Goal: Check status: Check status

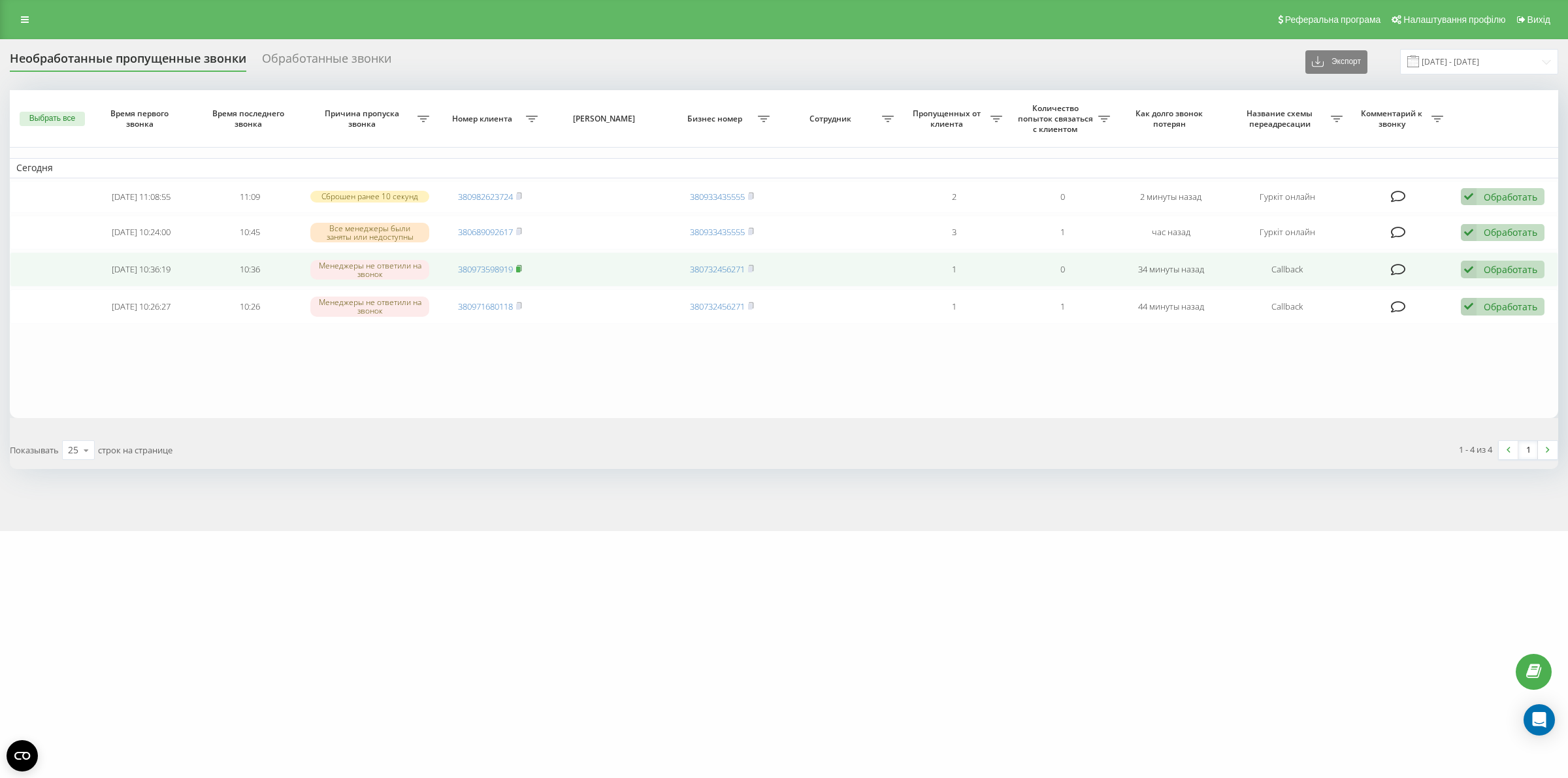
click at [521, 266] on icon at bounding box center [518, 268] width 5 height 6
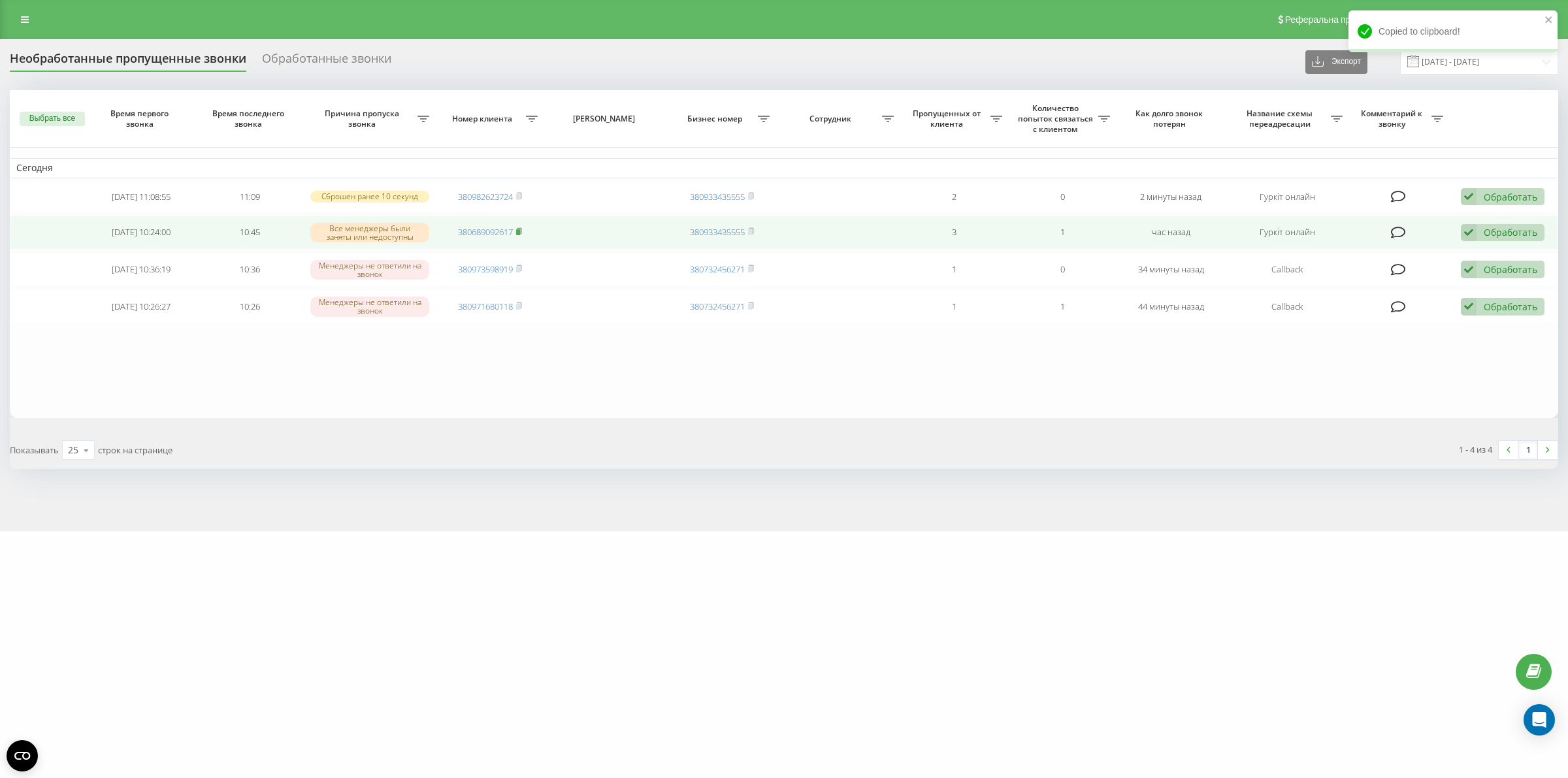
click at [519, 230] on rect at bounding box center [518, 232] width 4 height 6
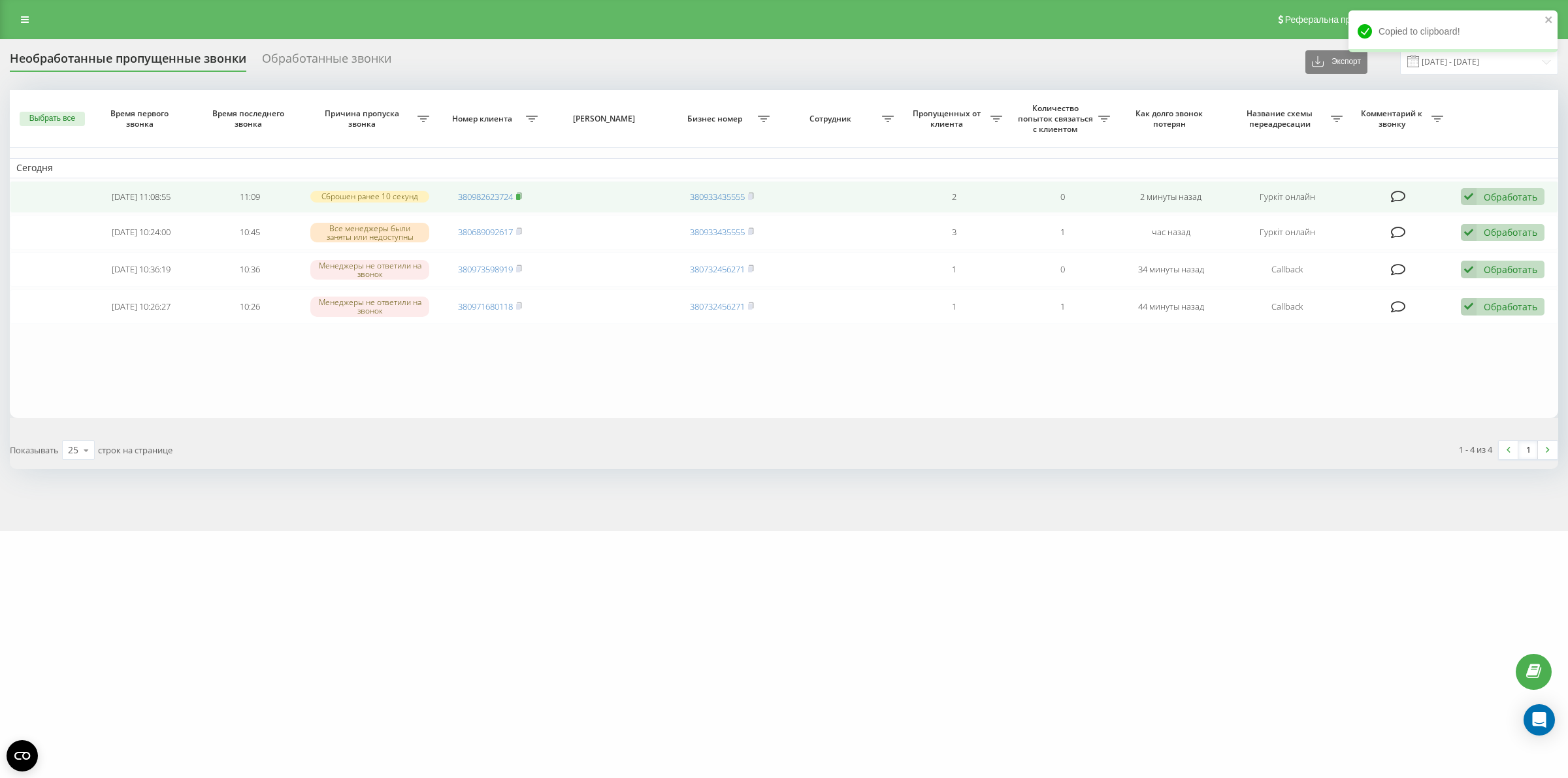
click at [521, 194] on icon at bounding box center [518, 195] width 5 height 6
click at [521, 195] on icon at bounding box center [518, 196] width 6 height 8
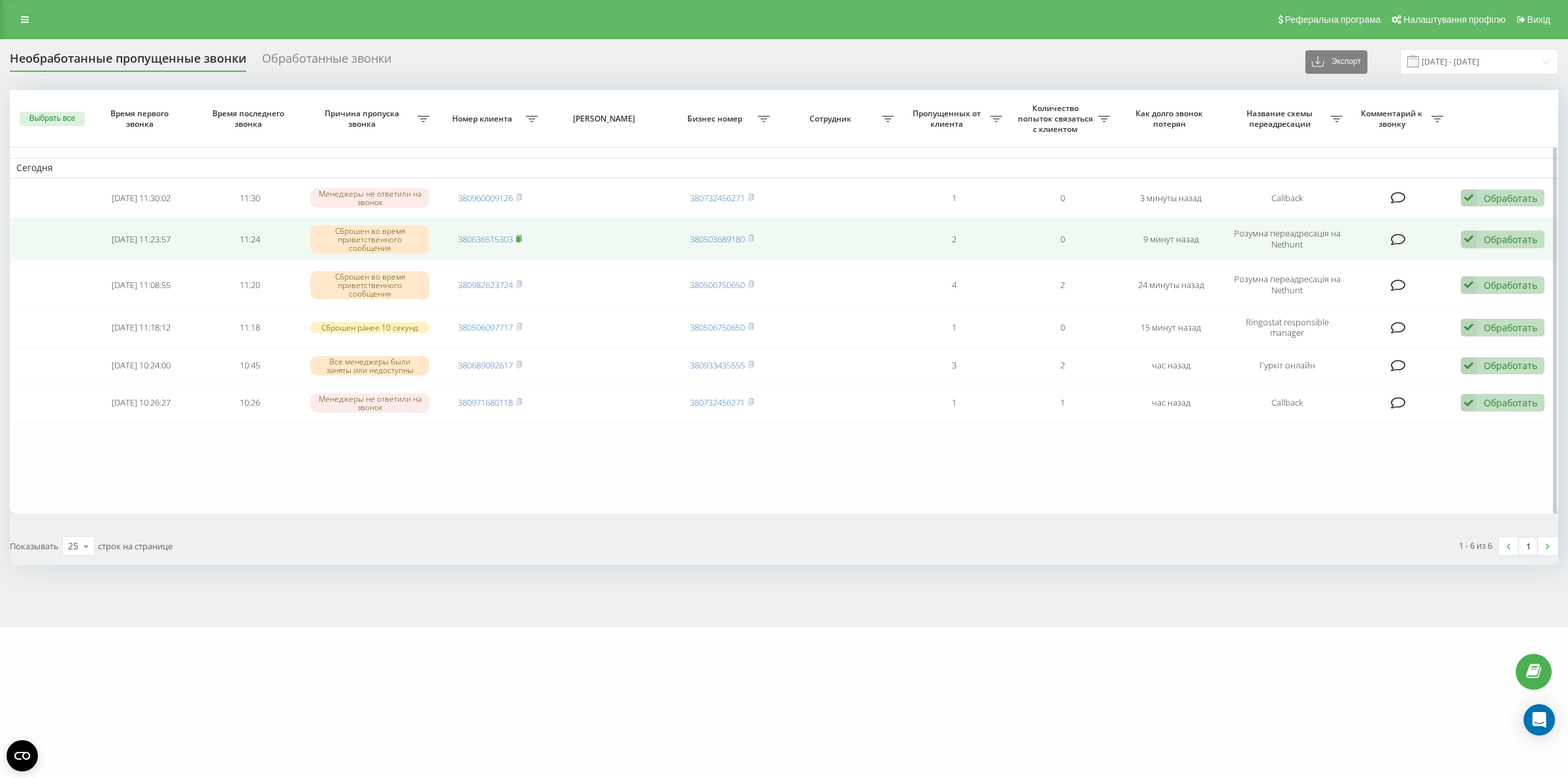
click at [521, 237] on icon at bounding box center [518, 239] width 6 height 8
click at [521, 243] on icon at bounding box center [518, 243] width 6 height 8
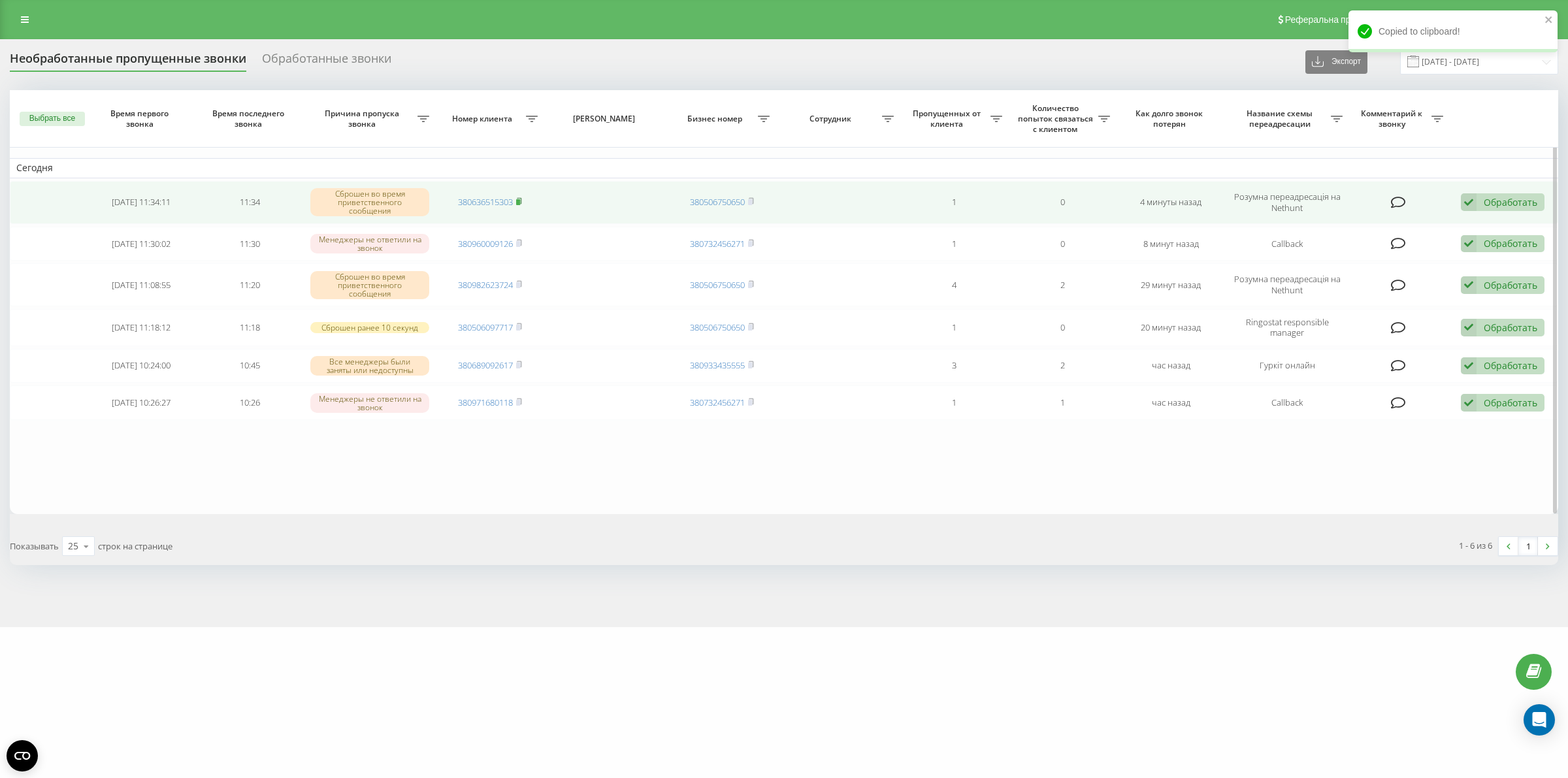
click at [518, 201] on rect at bounding box center [518, 202] width 4 height 6
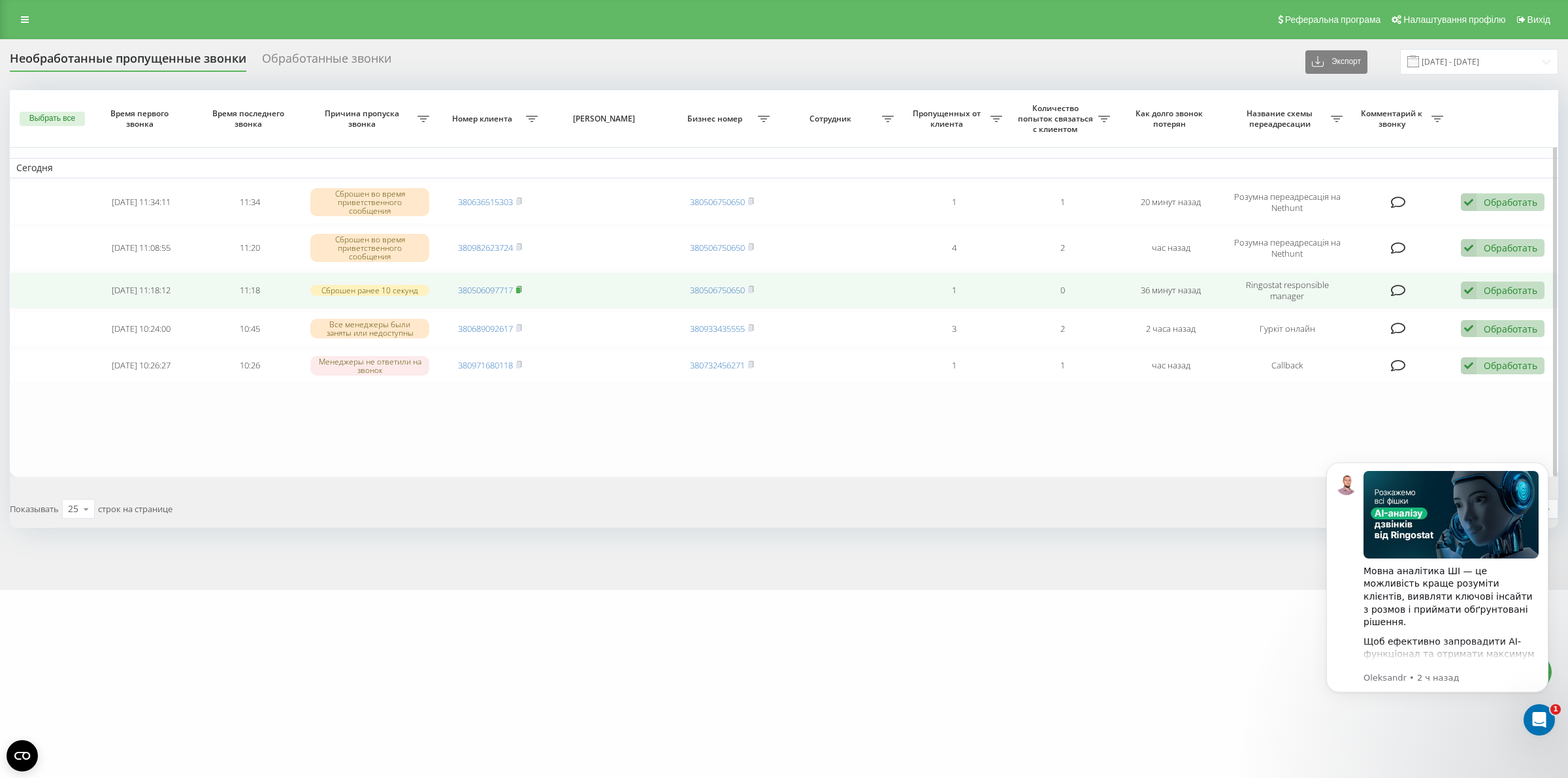
click at [521, 289] on icon at bounding box center [518, 290] width 6 height 8
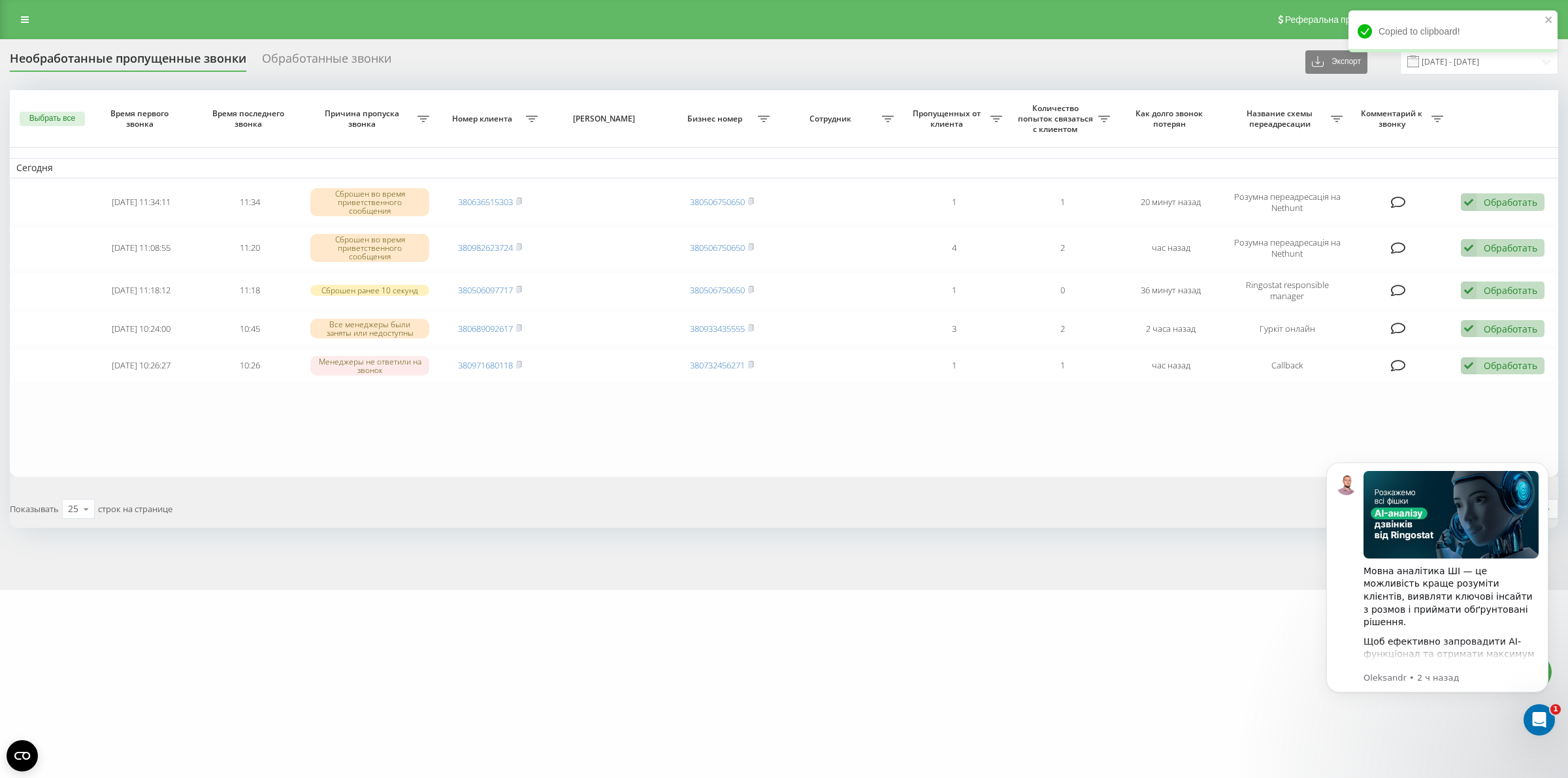
click at [1197, 592] on div "[DOMAIN_NAME] Проекты [DOMAIN_NAME] Дашборд Центр звернень Журнал дзвінків Журн…" at bounding box center [784, 389] width 1568 height 778
